Goal: Task Accomplishment & Management: Manage account settings

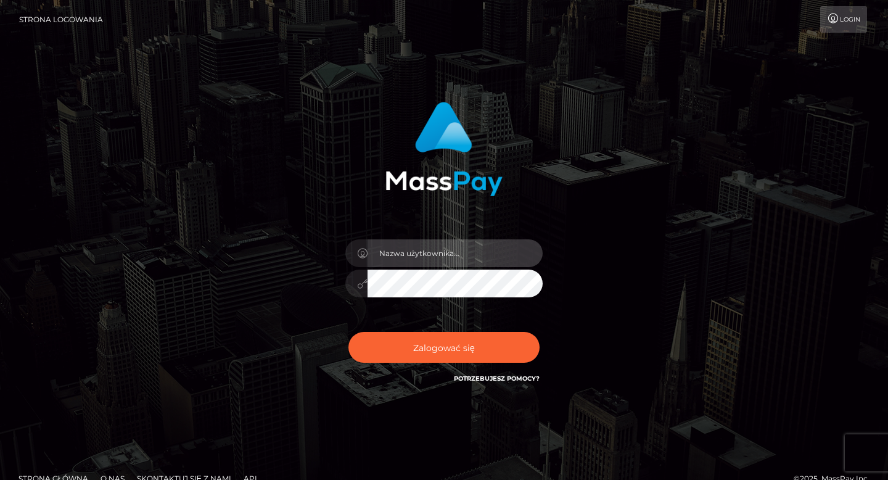
click at [437, 258] on input "text" at bounding box center [455, 253] width 175 height 28
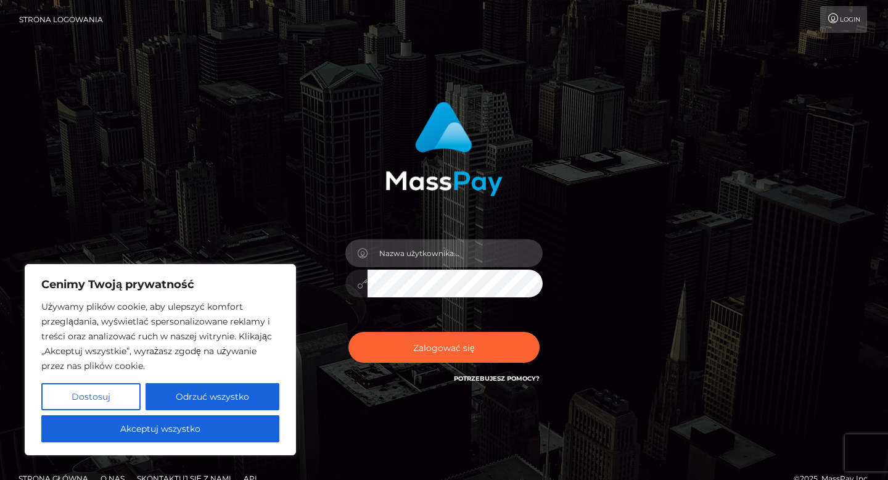
type input "[EMAIL_ADDRESS][DOMAIN_NAME]"
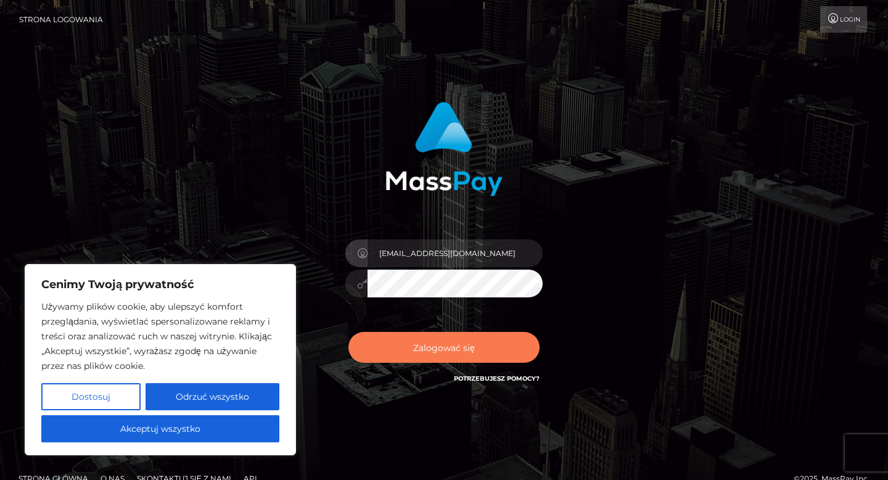
click at [435, 344] on font "Zalogować się" at bounding box center [444, 347] width 62 height 11
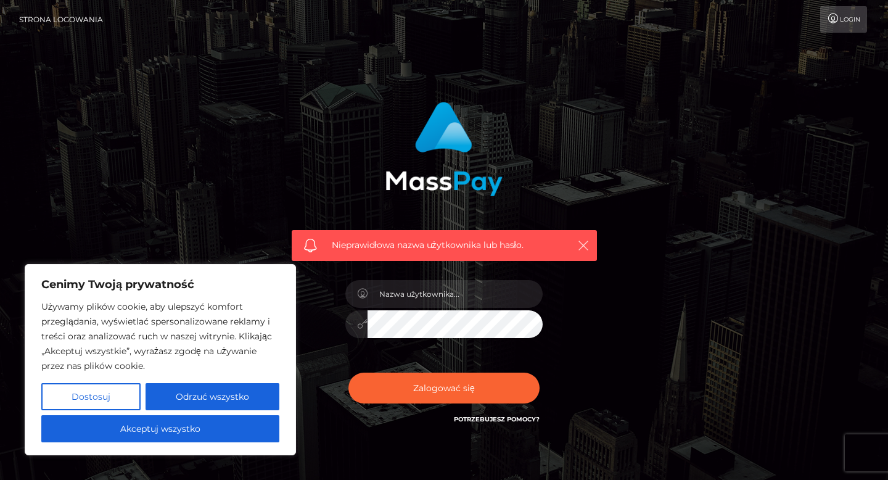
click at [581, 241] on icon "button" at bounding box center [583, 245] width 12 height 12
